Goal: Check status: Check status

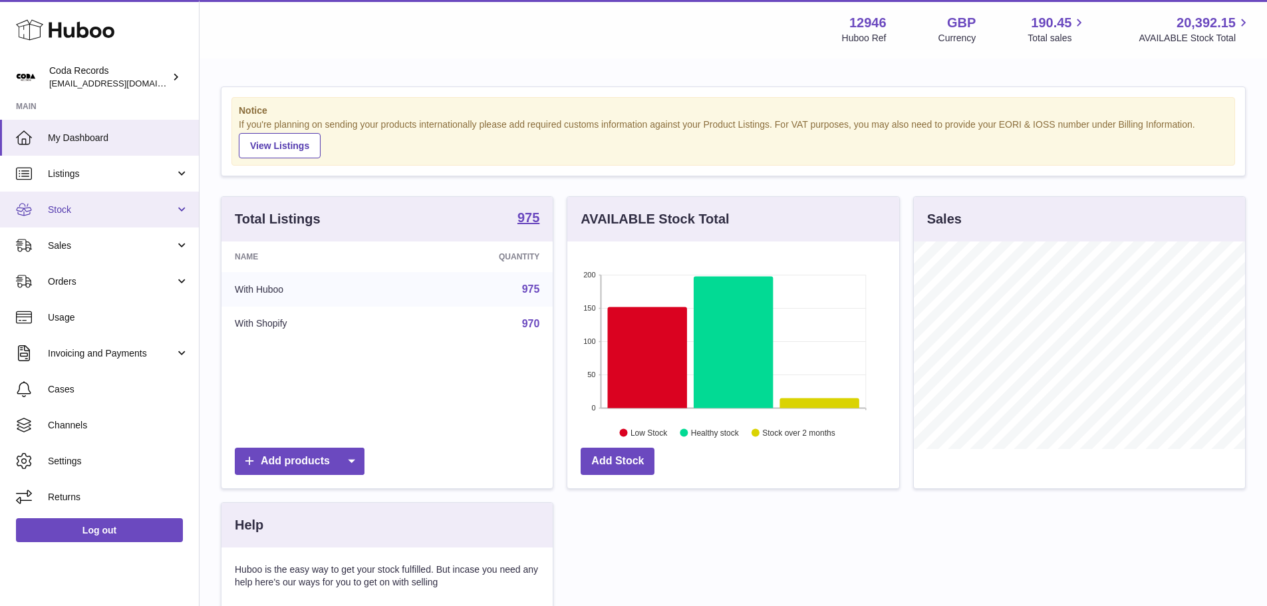
click at [93, 206] on span "Stock" at bounding box center [111, 209] width 127 height 13
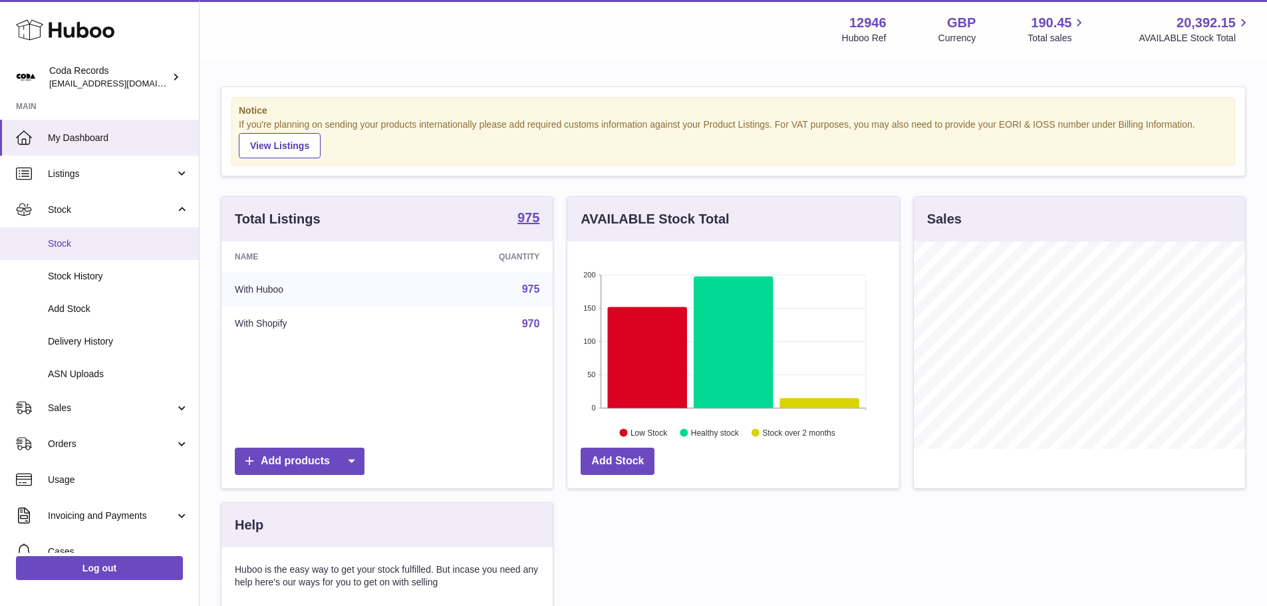
scroll to position [664741, 664617]
click at [90, 244] on span "Stock" at bounding box center [118, 243] width 141 height 13
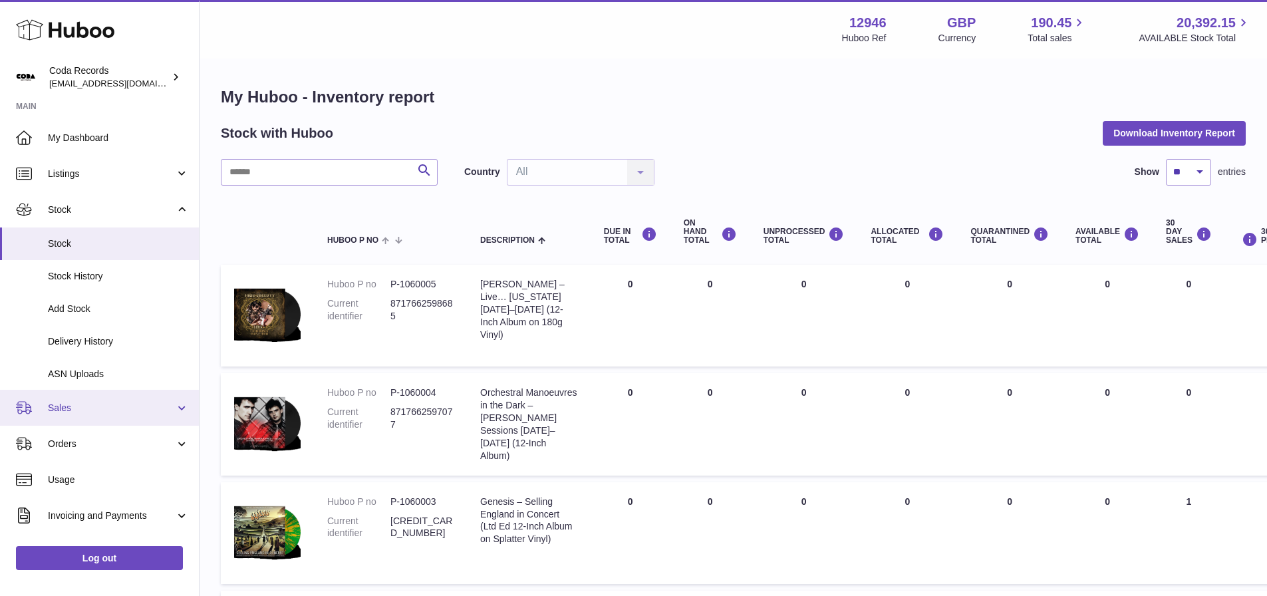
click at [115, 403] on span "Sales" at bounding box center [111, 408] width 127 height 13
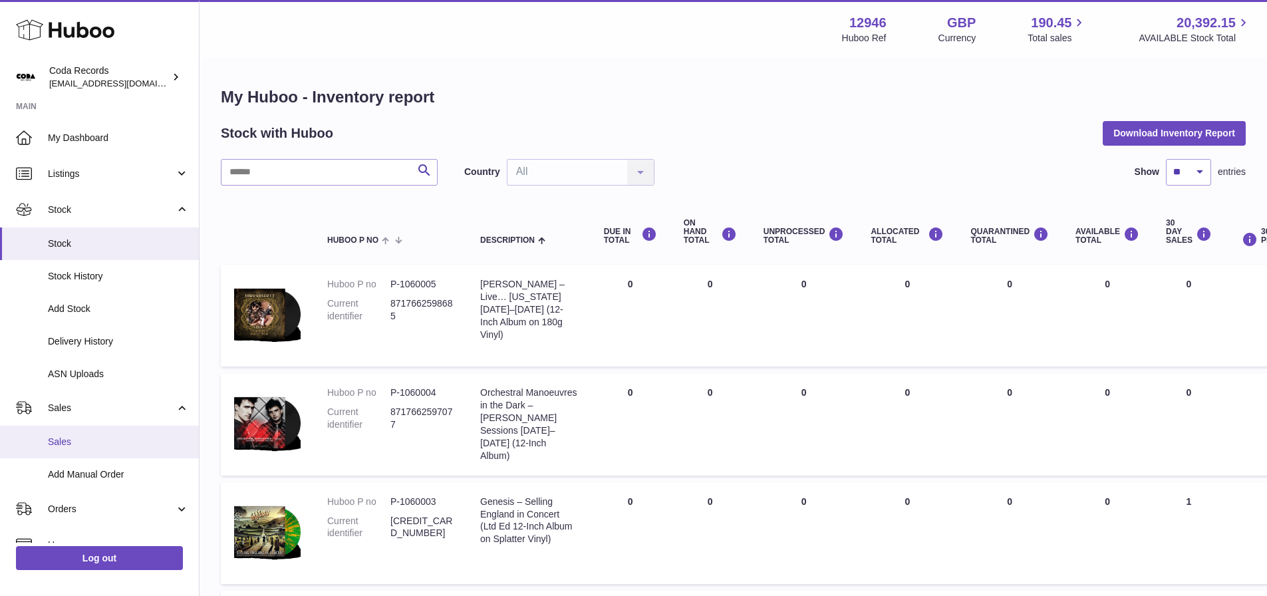
click at [100, 450] on link "Sales" at bounding box center [99, 442] width 199 height 33
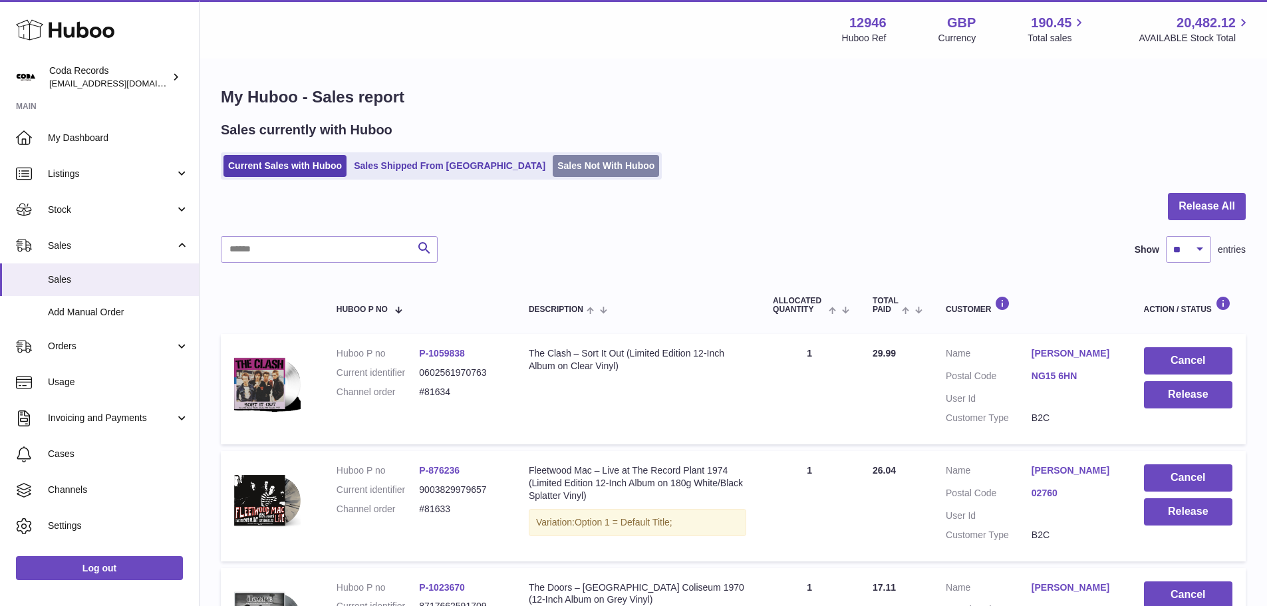
click at [553, 169] on link "Sales Not With Huboo" at bounding box center [606, 166] width 106 height 22
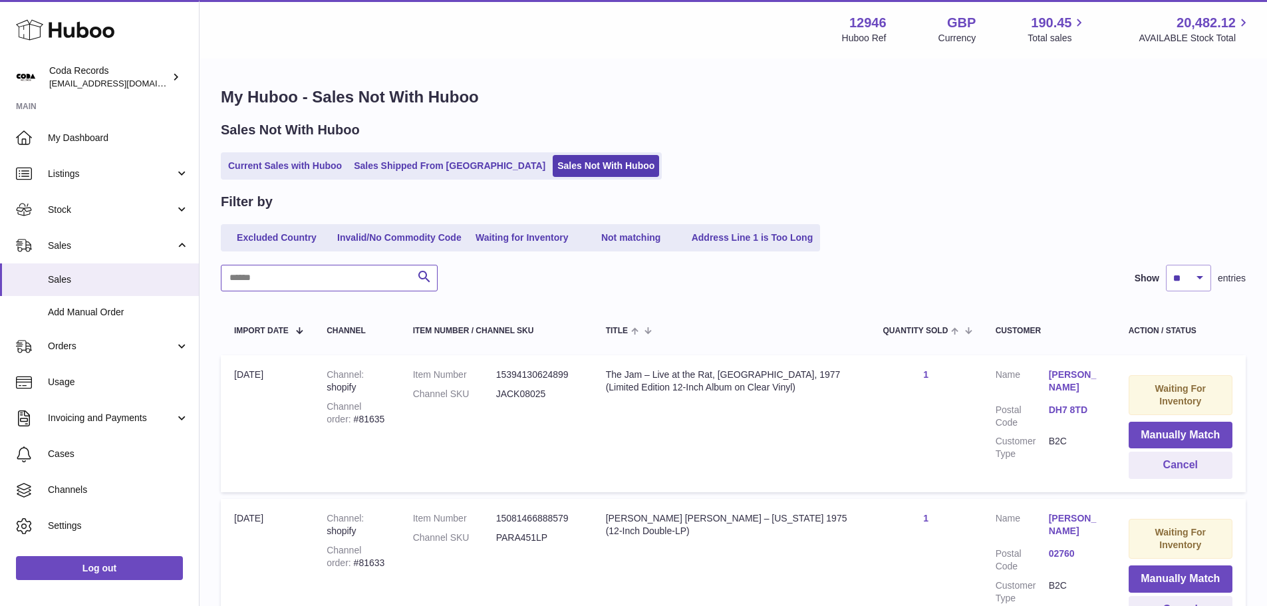
click at [379, 281] on input "text" at bounding box center [329, 278] width 217 height 27
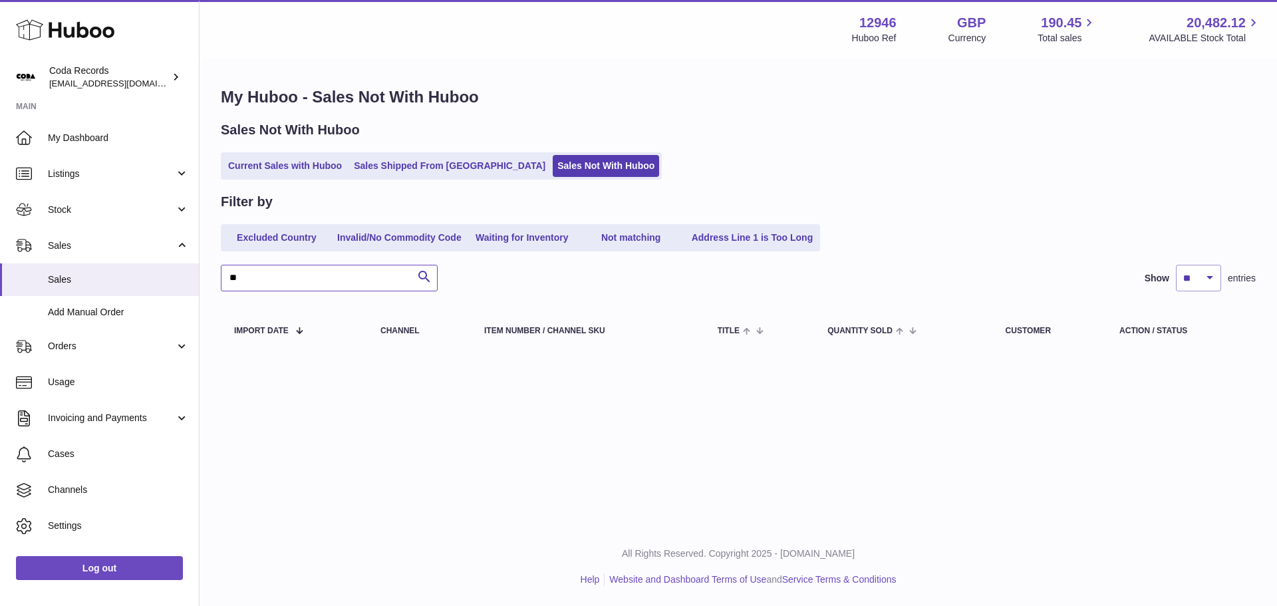
type input "*"
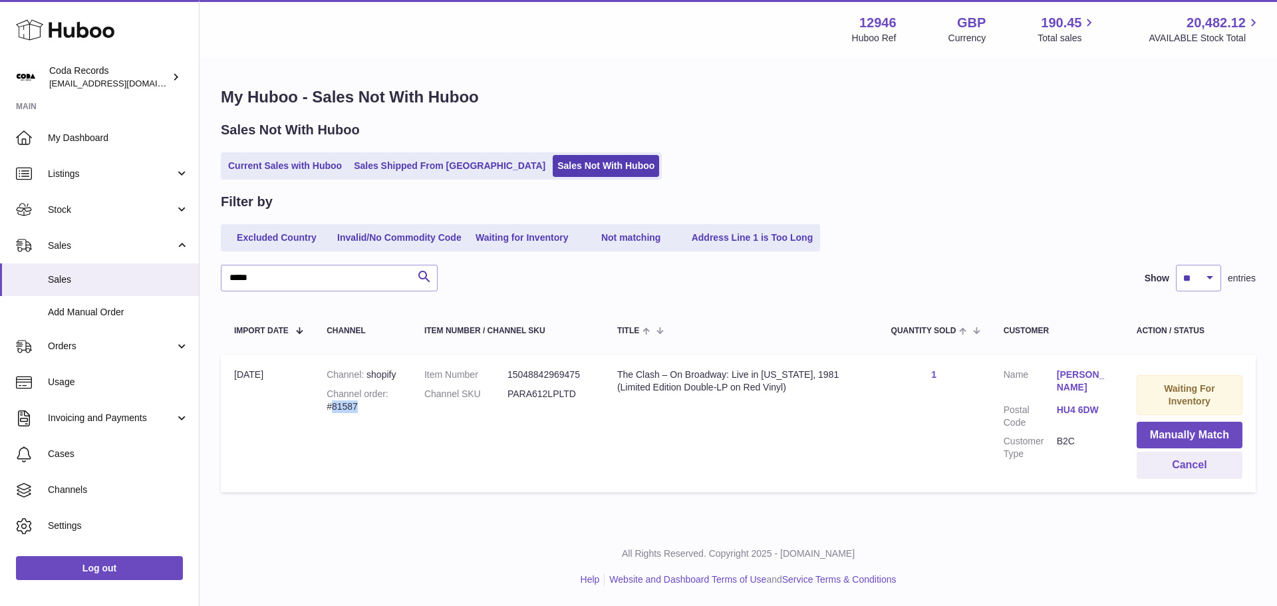
drag, startPoint x: 362, startPoint y: 412, endPoint x: 332, endPoint y: 409, distance: 30.0
click at [332, 409] on div "Channel order #81587" at bounding box center [361, 400] width 71 height 25
copy div "81587"
click at [311, 289] on input "*****" at bounding box center [329, 278] width 217 height 27
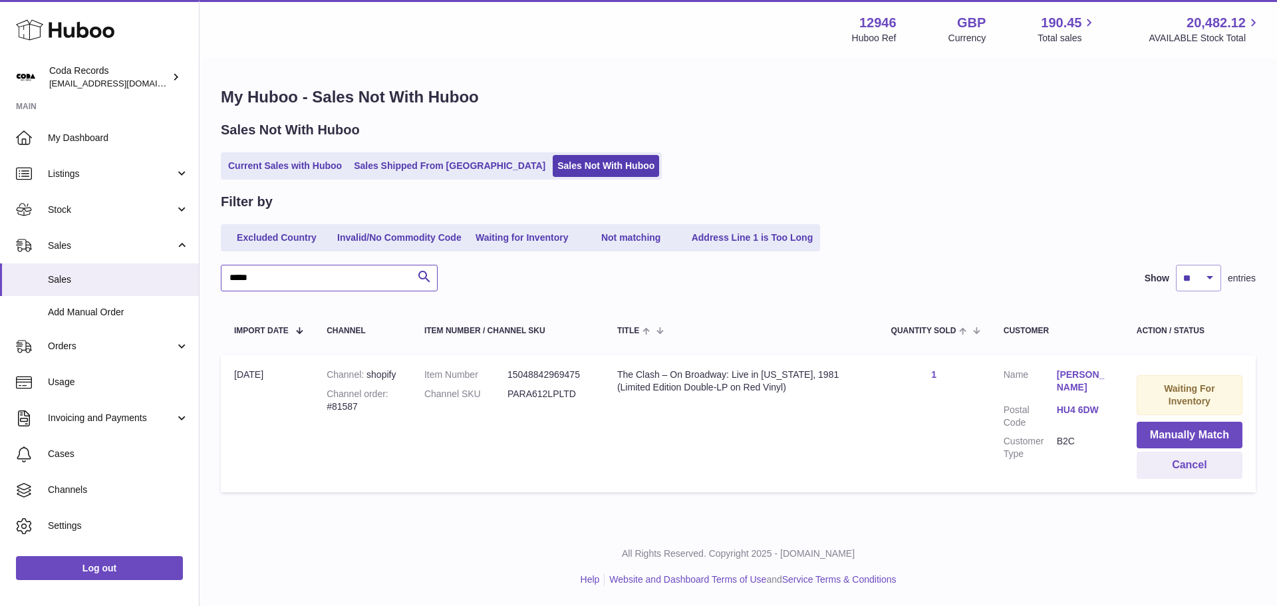
click at [311, 289] on input "*****" at bounding box center [329, 278] width 217 height 27
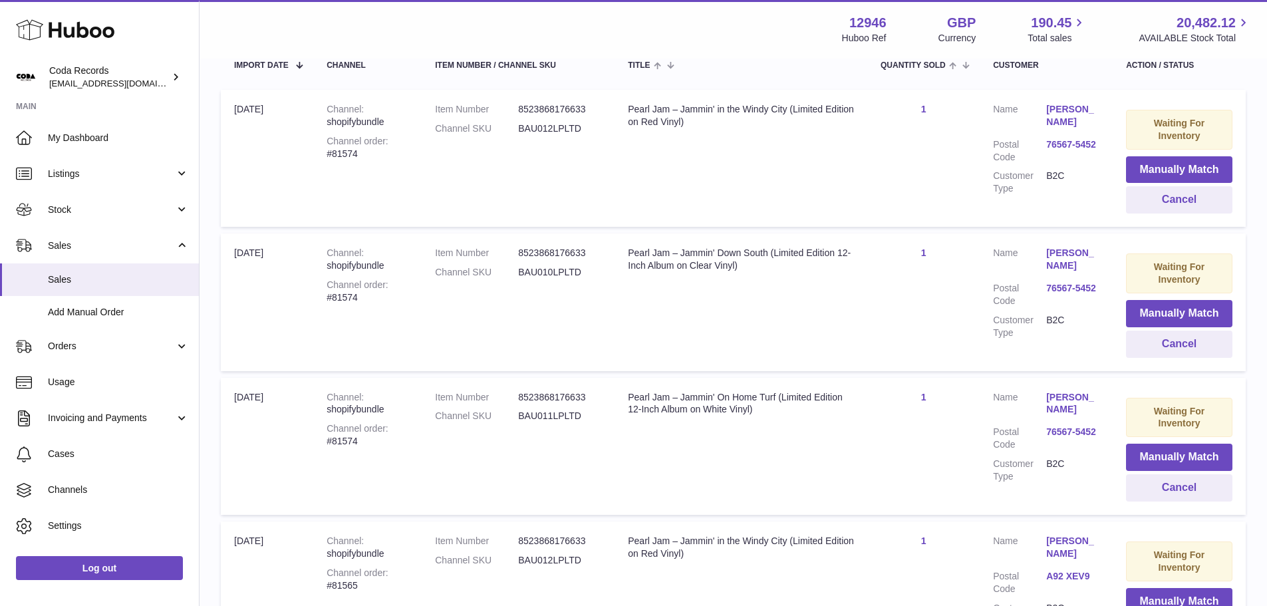
scroll to position [265, 0]
type input "*****"
drag, startPoint x: 361, startPoint y: 440, endPoint x: 333, endPoint y: 441, distance: 27.9
click at [333, 441] on div "Channel order #81574" at bounding box center [367, 435] width 82 height 25
copy div "81574"
